Goal: Task Accomplishment & Management: Manage account settings

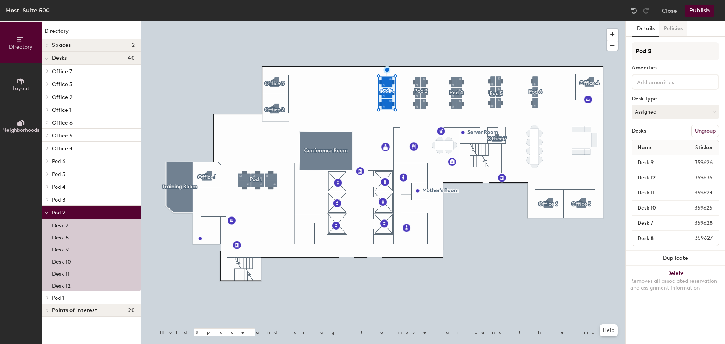
click at [678, 29] on button "Policies" at bounding box center [673, 28] width 28 height 15
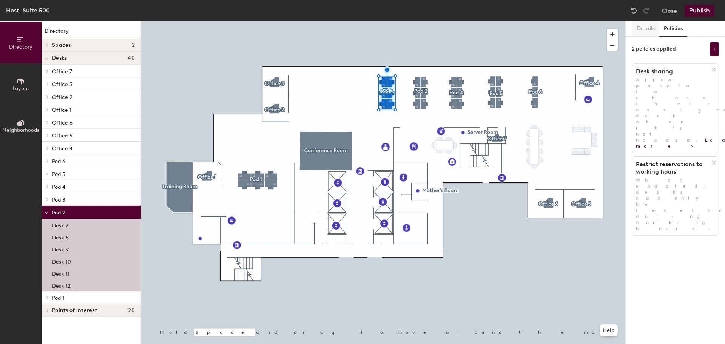
click at [647, 29] on button "Details" at bounding box center [645, 28] width 27 height 15
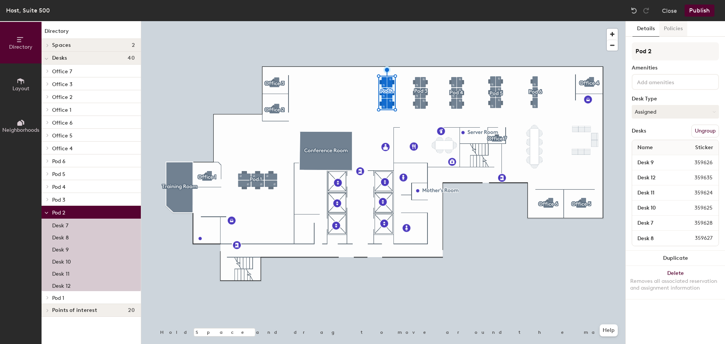
click at [675, 31] on button "Policies" at bounding box center [673, 28] width 28 height 15
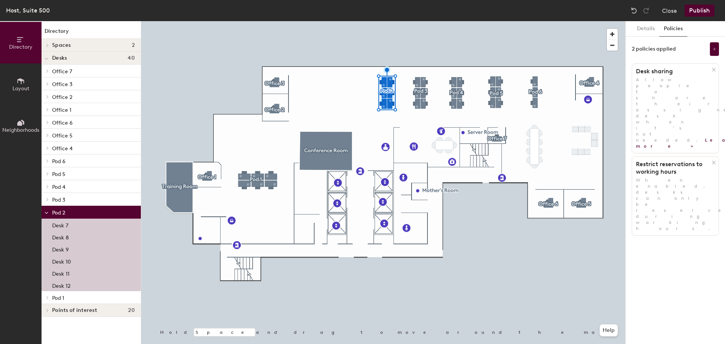
click at [651, 177] on p "When enabled, desks can only be reserved during working hours." at bounding box center [675, 204] width 86 height 54
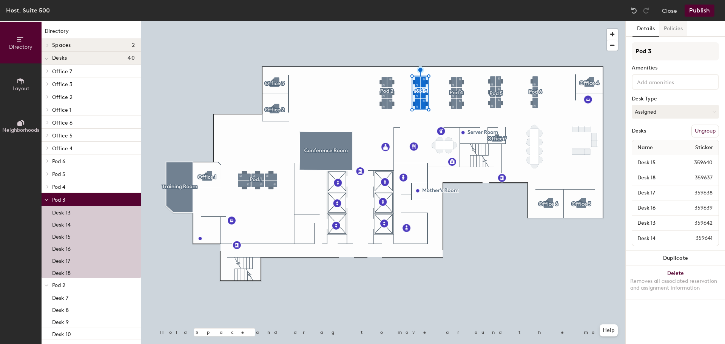
click at [670, 27] on button "Policies" at bounding box center [673, 28] width 28 height 15
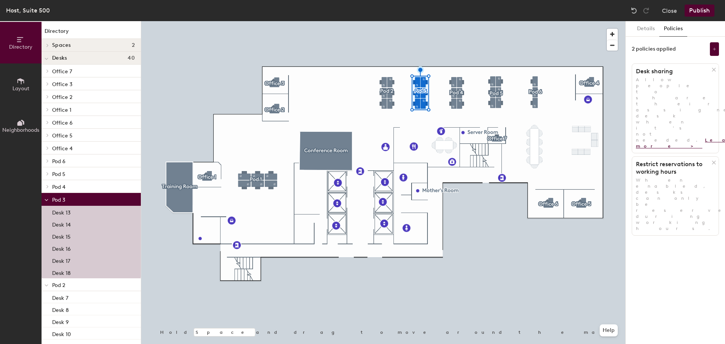
click at [643, 137] on link "Learn more >" at bounding box center [697, 142] width 122 height 11
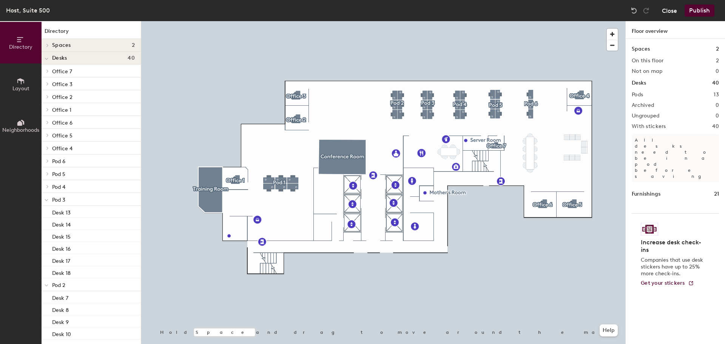
click at [677, 11] on button "Close" at bounding box center [669, 11] width 15 height 12
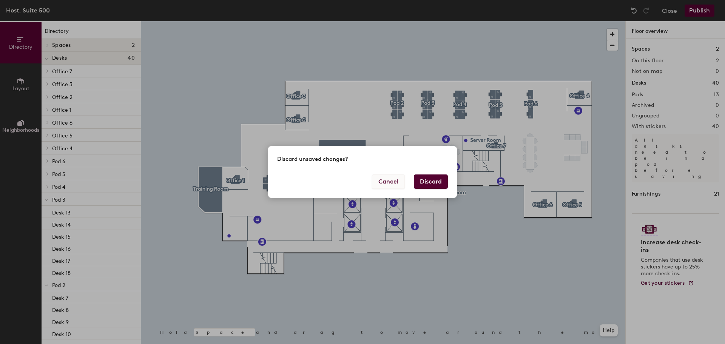
click at [389, 185] on button "Cancel" at bounding box center [388, 181] width 33 height 14
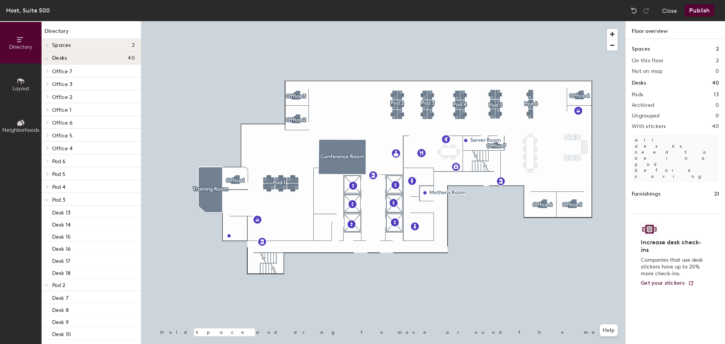
click at [705, 10] on button "Publish" at bounding box center [700, 11] width 30 height 12
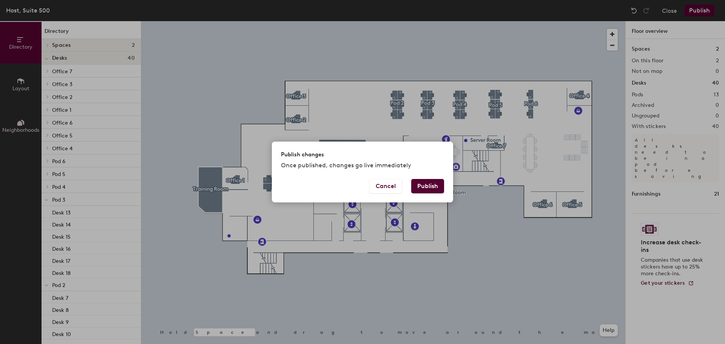
click at [425, 188] on button "Publish" at bounding box center [427, 186] width 33 height 14
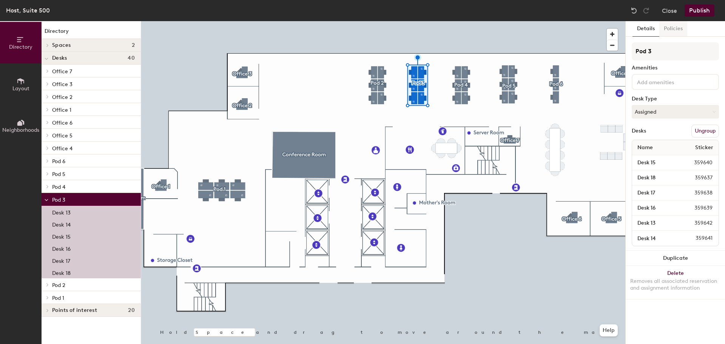
click at [678, 25] on button "Policies" at bounding box center [673, 28] width 28 height 15
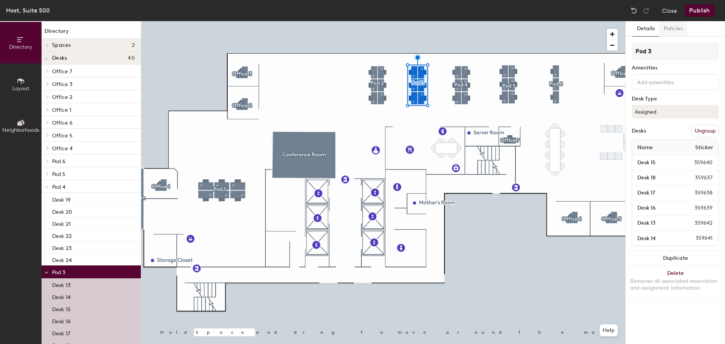
click at [665, 31] on button "Policies" at bounding box center [673, 28] width 28 height 15
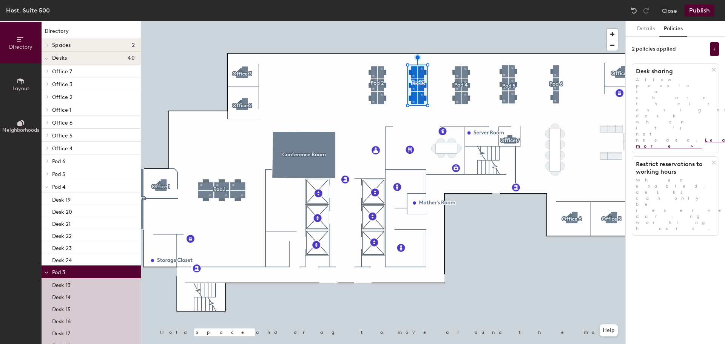
click at [642, 137] on link "Learn more >" at bounding box center [697, 142] width 122 height 11
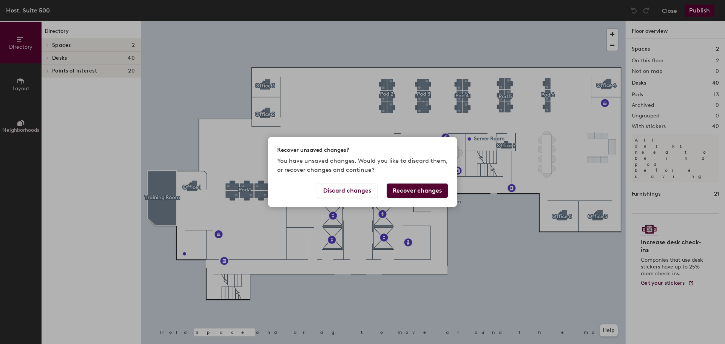
click at [400, 194] on button "Recover changes" at bounding box center [417, 191] width 61 height 14
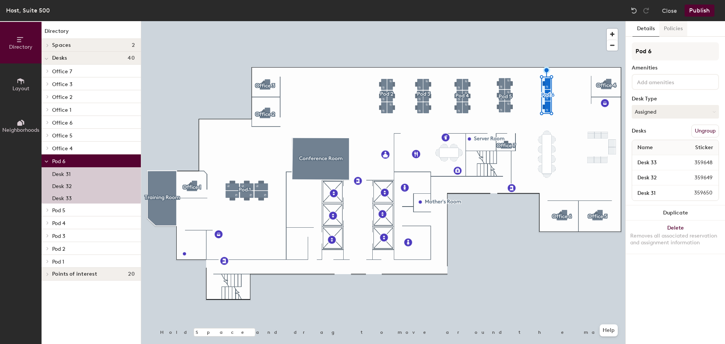
click at [677, 25] on button "Policies" at bounding box center [673, 28] width 28 height 15
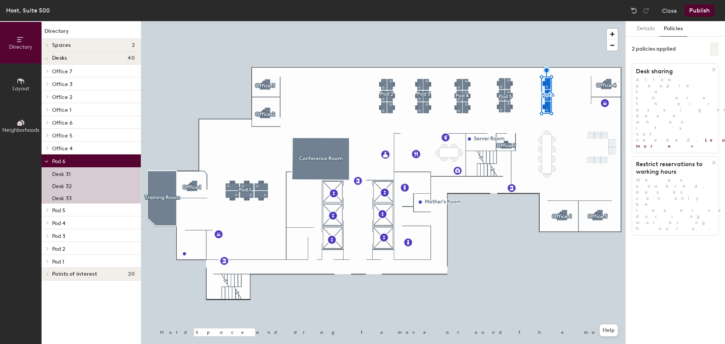
click at [716, 49] on icon at bounding box center [714, 49] width 4 height 4
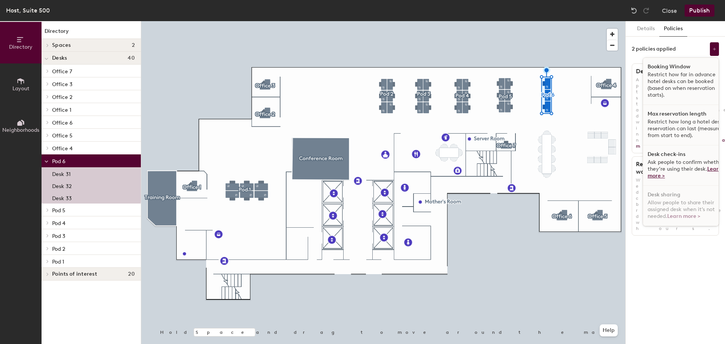
click at [654, 174] on link "Learn more >" at bounding box center [685, 172] width 74 height 13
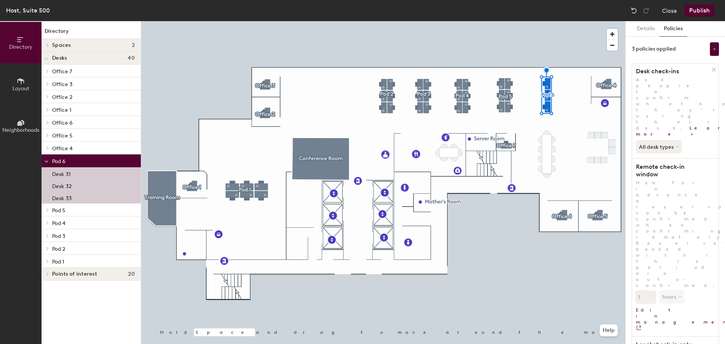
click at [706, 11] on button "Publish" at bounding box center [700, 11] width 30 height 12
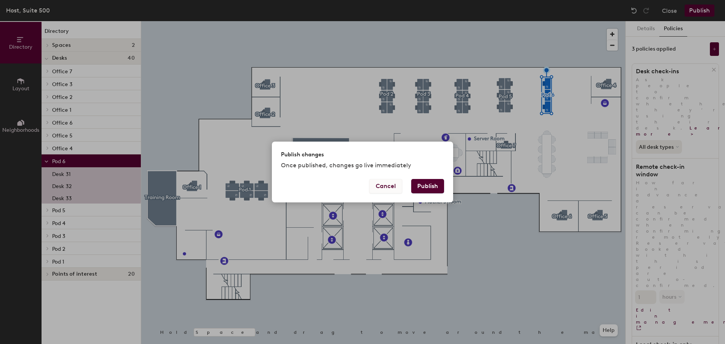
click at [384, 186] on button "Cancel" at bounding box center [385, 186] width 33 height 14
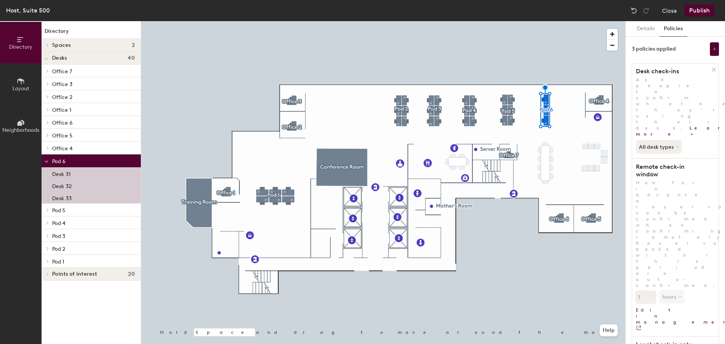
click at [698, 12] on button "Publish" at bounding box center [700, 11] width 30 height 12
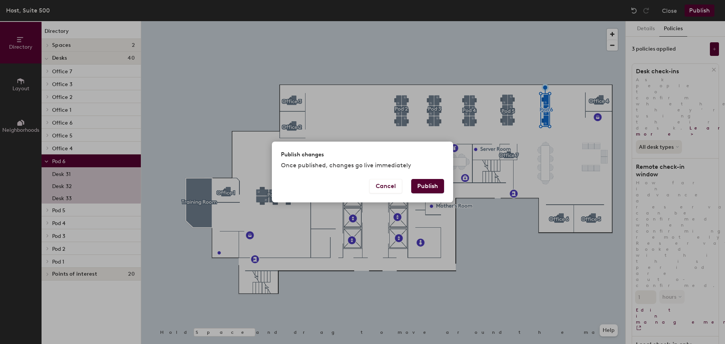
click at [436, 184] on button "Publish" at bounding box center [427, 186] width 33 height 14
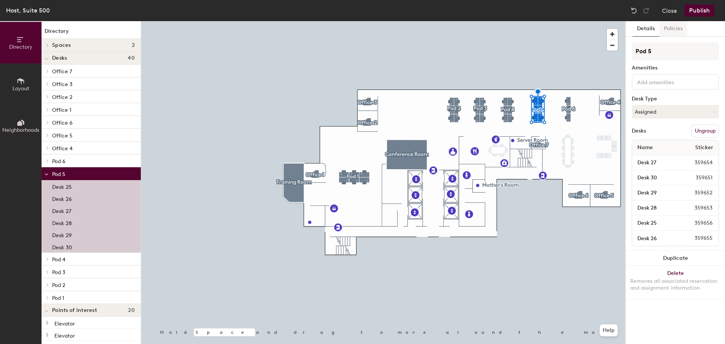
click at [677, 28] on button "Policies" at bounding box center [673, 28] width 28 height 15
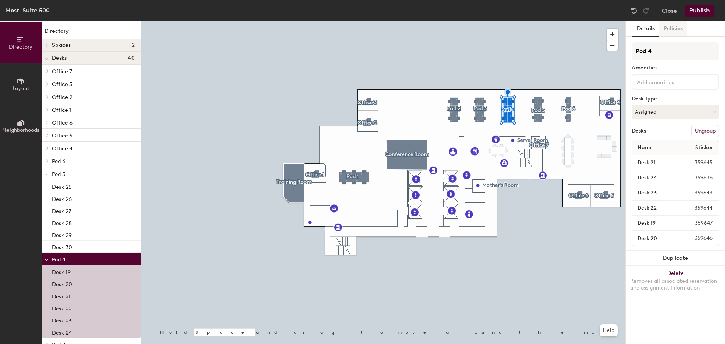
click at [673, 26] on button "Policies" at bounding box center [673, 28] width 28 height 15
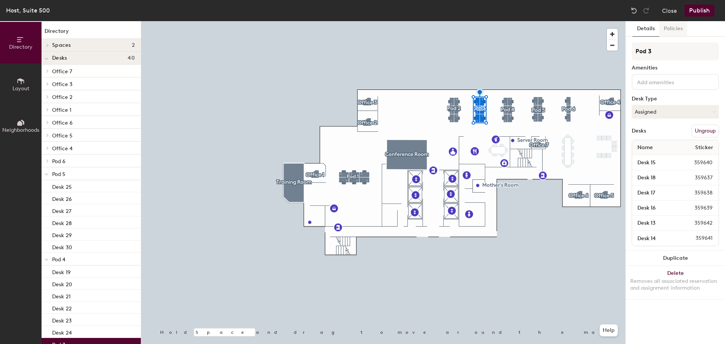
click at [679, 23] on button "Policies" at bounding box center [673, 28] width 28 height 15
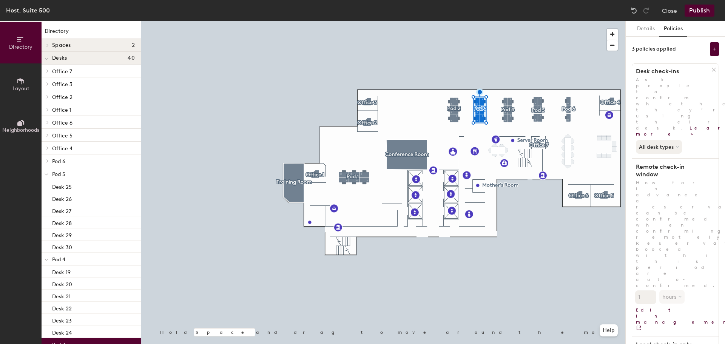
scroll to position [26, 0]
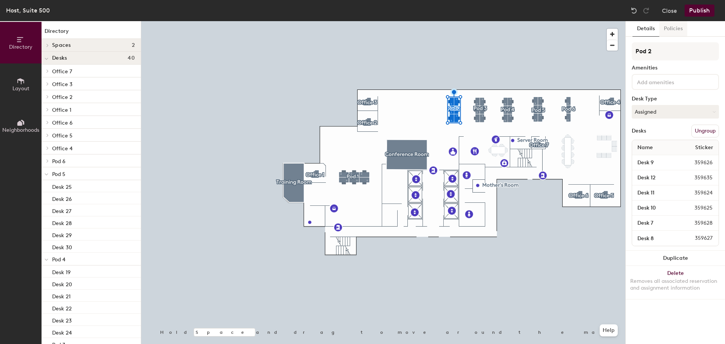
click at [670, 29] on button "Policies" at bounding box center [673, 28] width 28 height 15
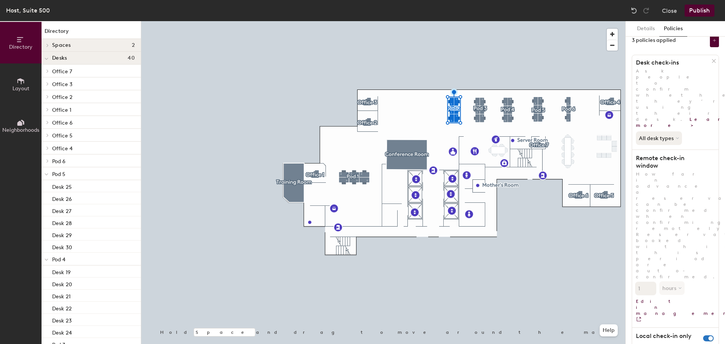
scroll to position [0, 0]
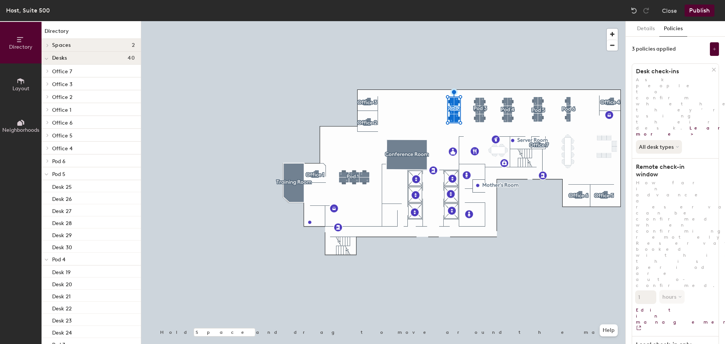
click at [702, 9] on button "Publish" at bounding box center [700, 11] width 30 height 12
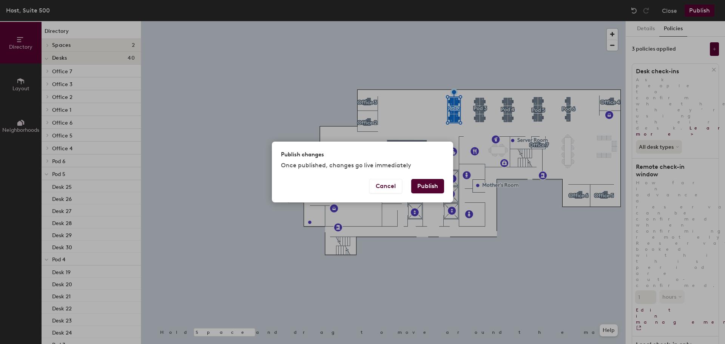
click at [429, 187] on button "Publish" at bounding box center [427, 186] width 33 height 14
